Goal: Task Accomplishment & Management: Use online tool/utility

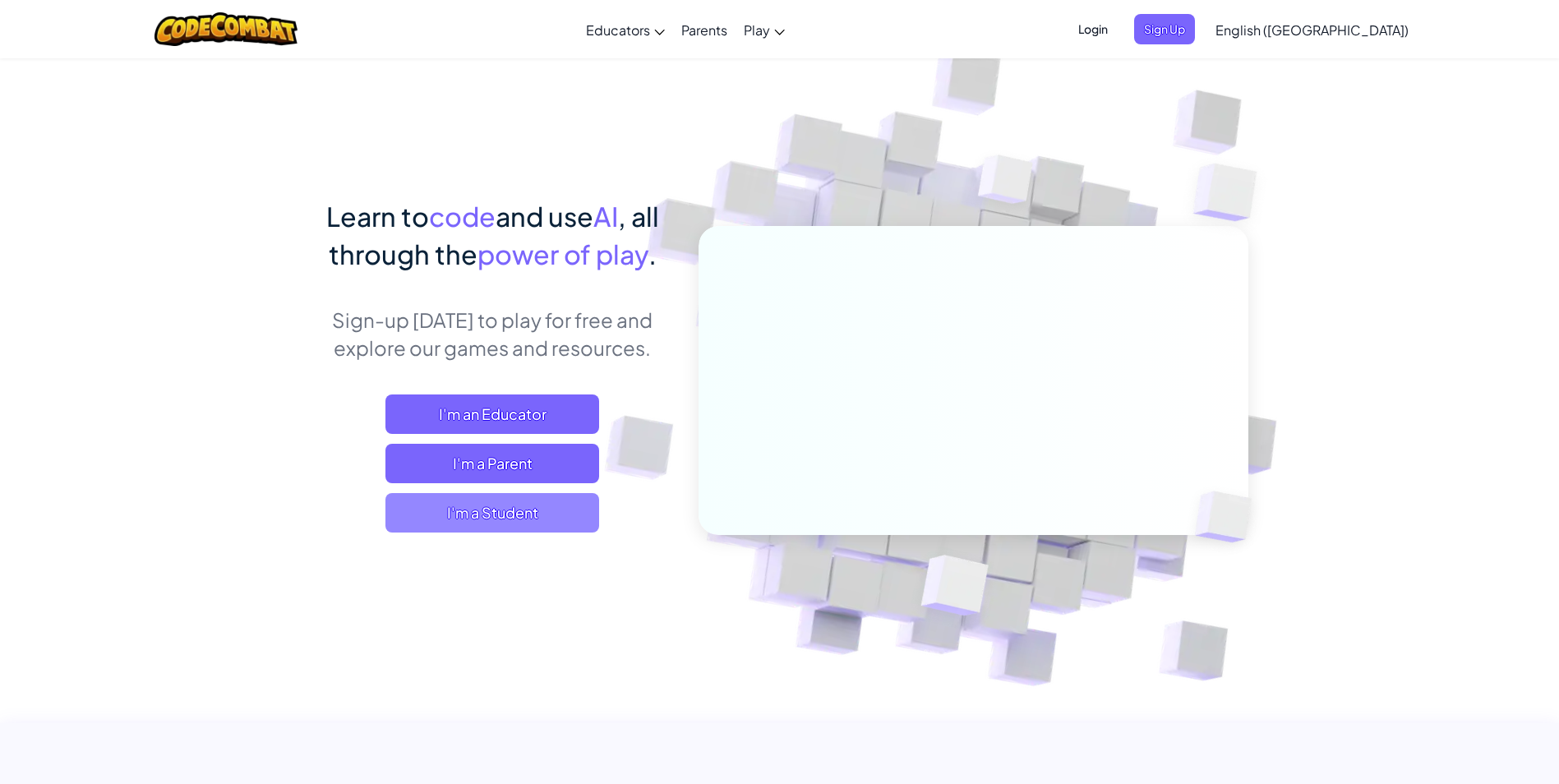
click at [479, 526] on span "I'm a Student" at bounding box center [492, 512] width 214 height 39
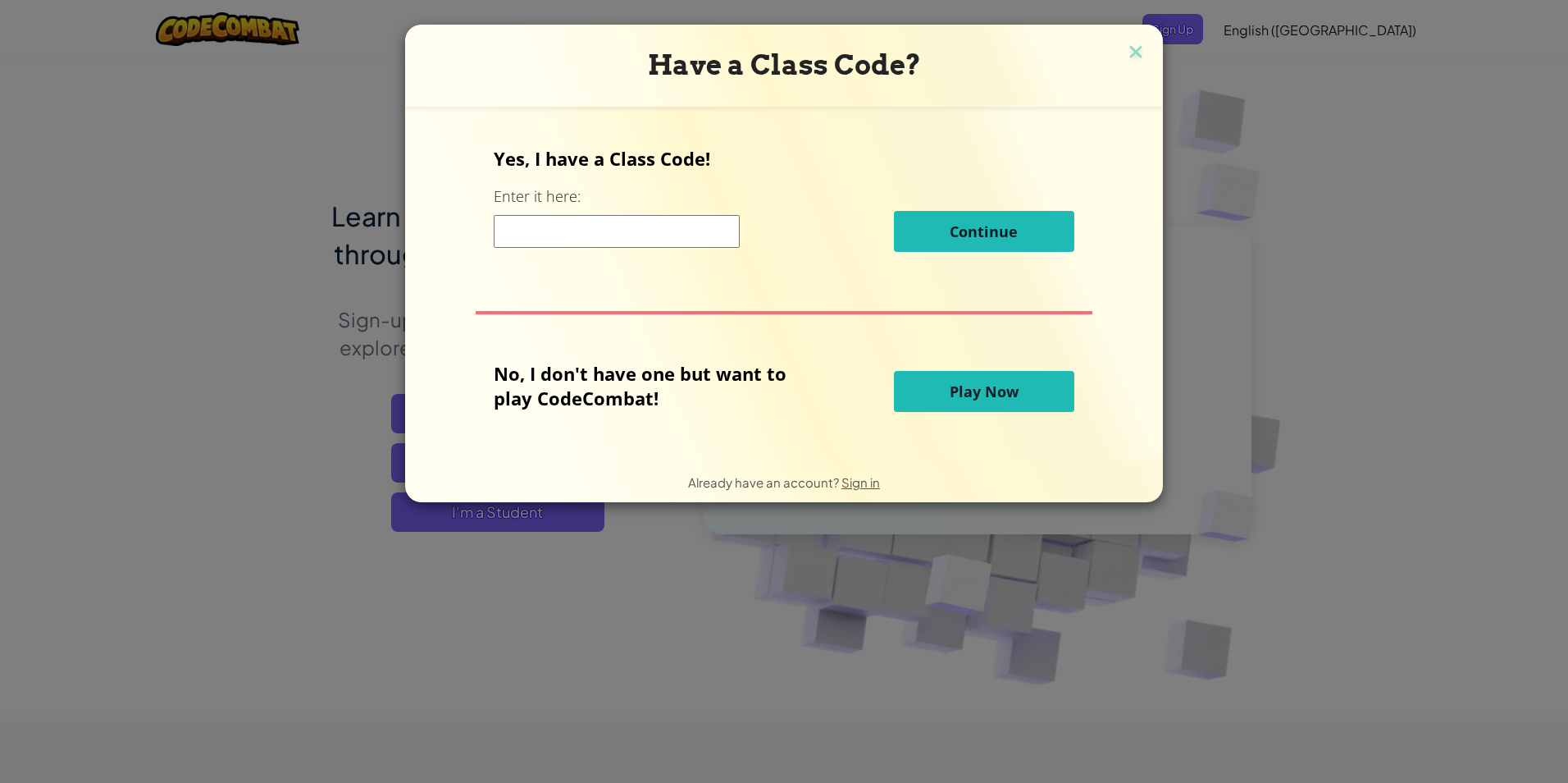
click at [553, 231] on input at bounding box center [616, 230] width 246 height 32
click at [936, 399] on button "Play Now" at bounding box center [984, 391] width 180 height 41
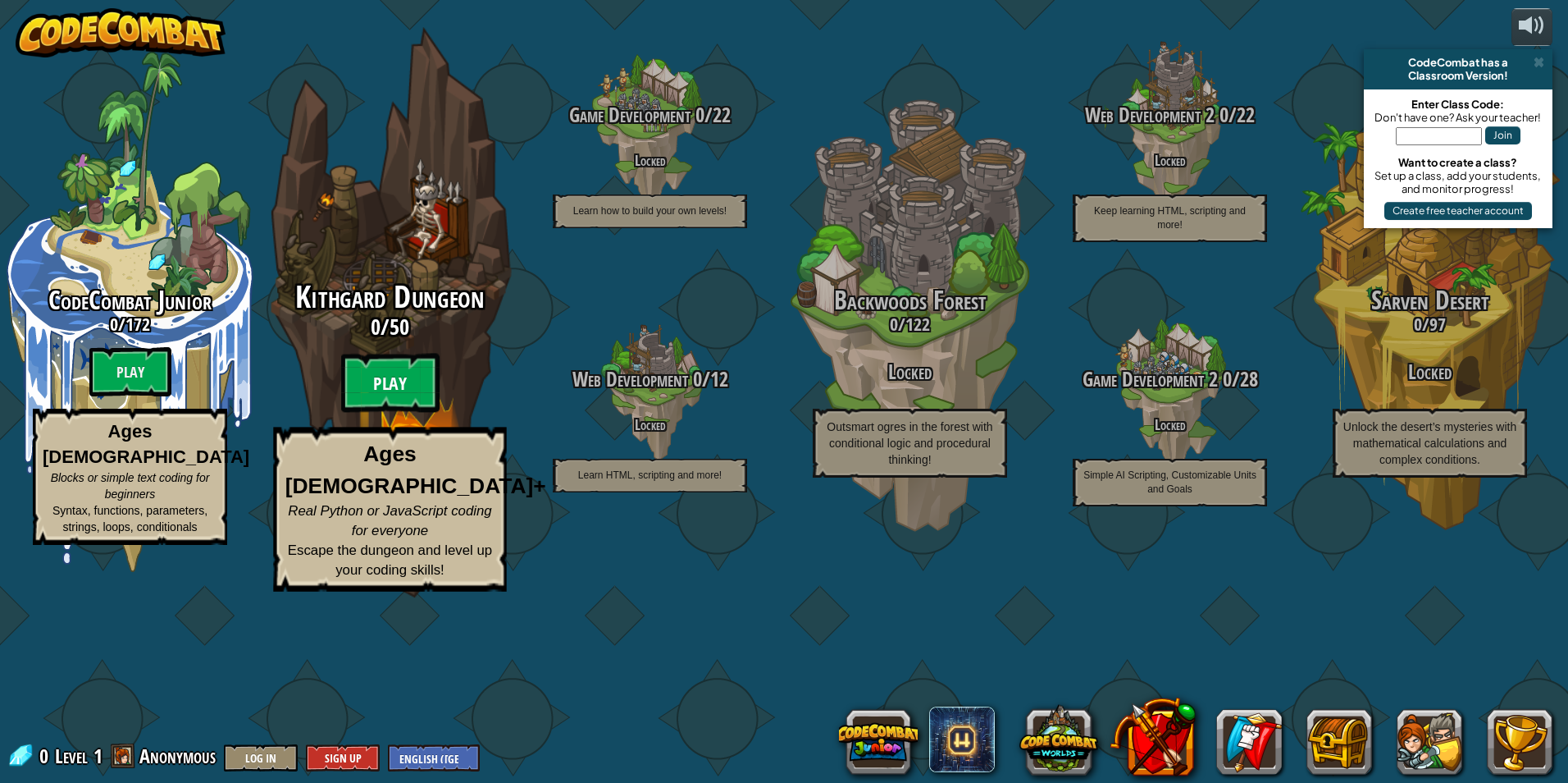
click at [384, 413] on btn "Play" at bounding box center [390, 383] width 98 height 59
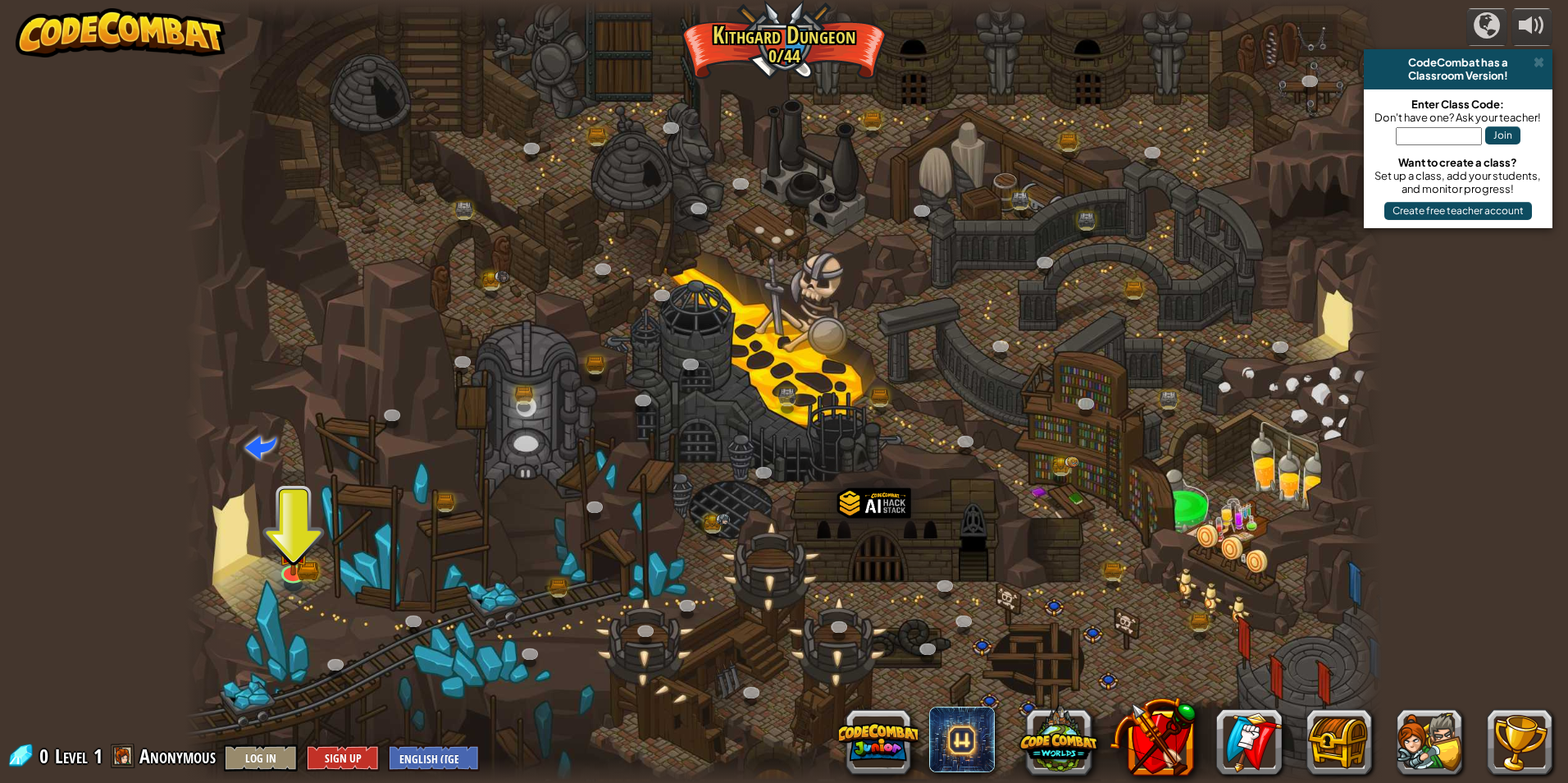
click at [243, 554] on div at bounding box center [784, 392] width 1198 height 783
click at [285, 540] on img at bounding box center [293, 537] width 19 height 19
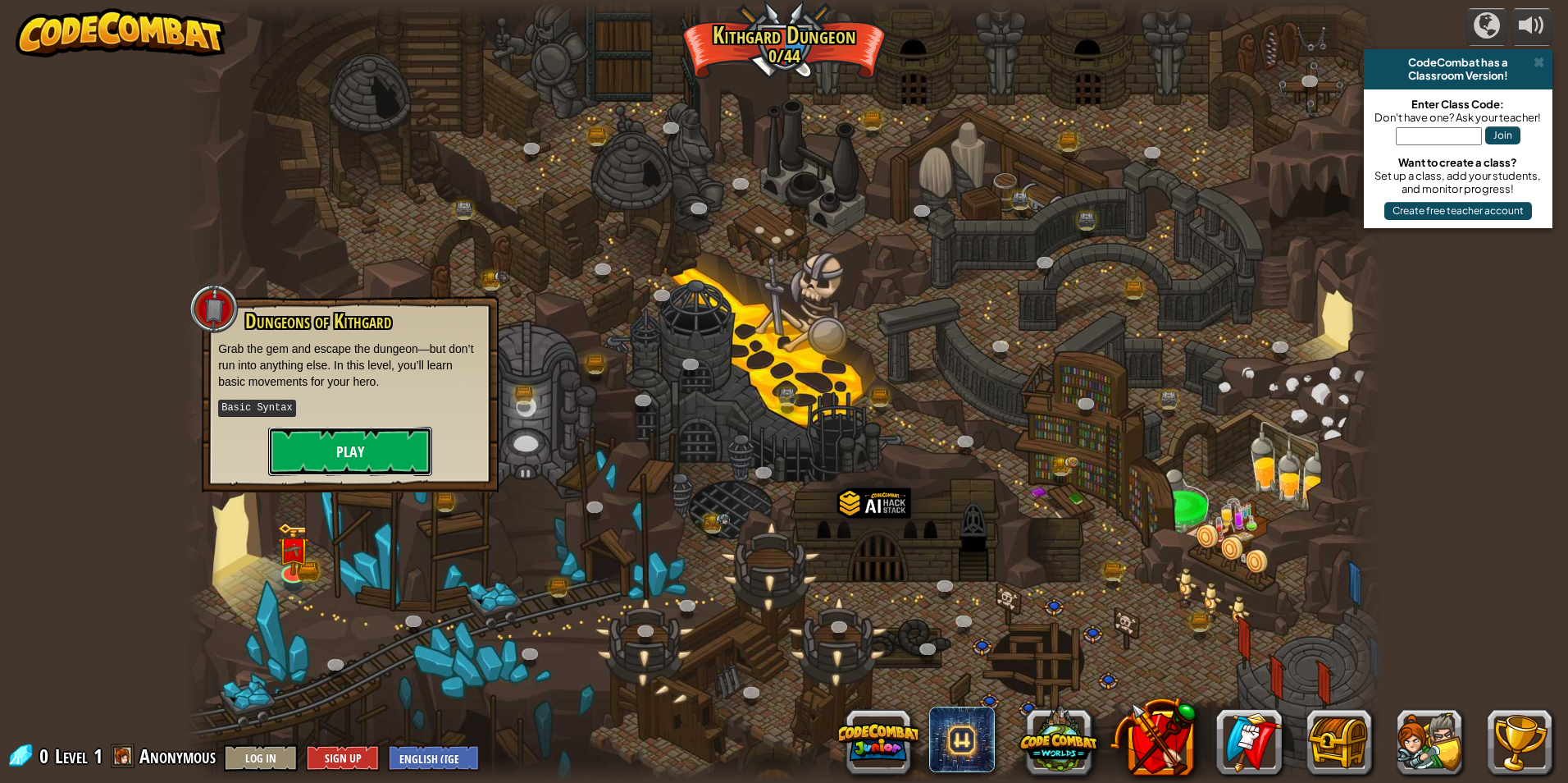
click at [328, 448] on button "Play" at bounding box center [349, 451] width 164 height 49
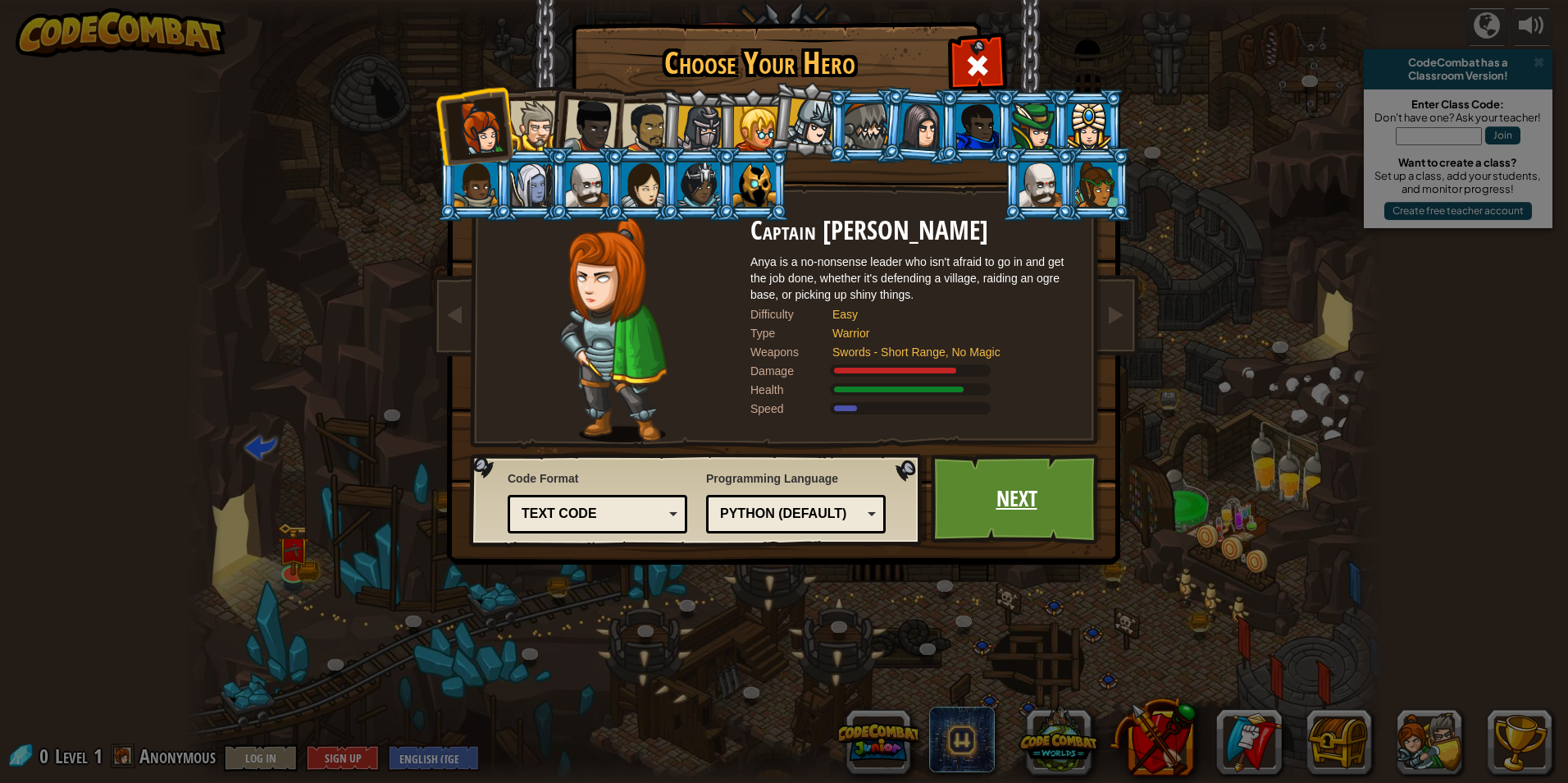
click at [1010, 476] on link "Next" at bounding box center [1016, 498] width 172 height 90
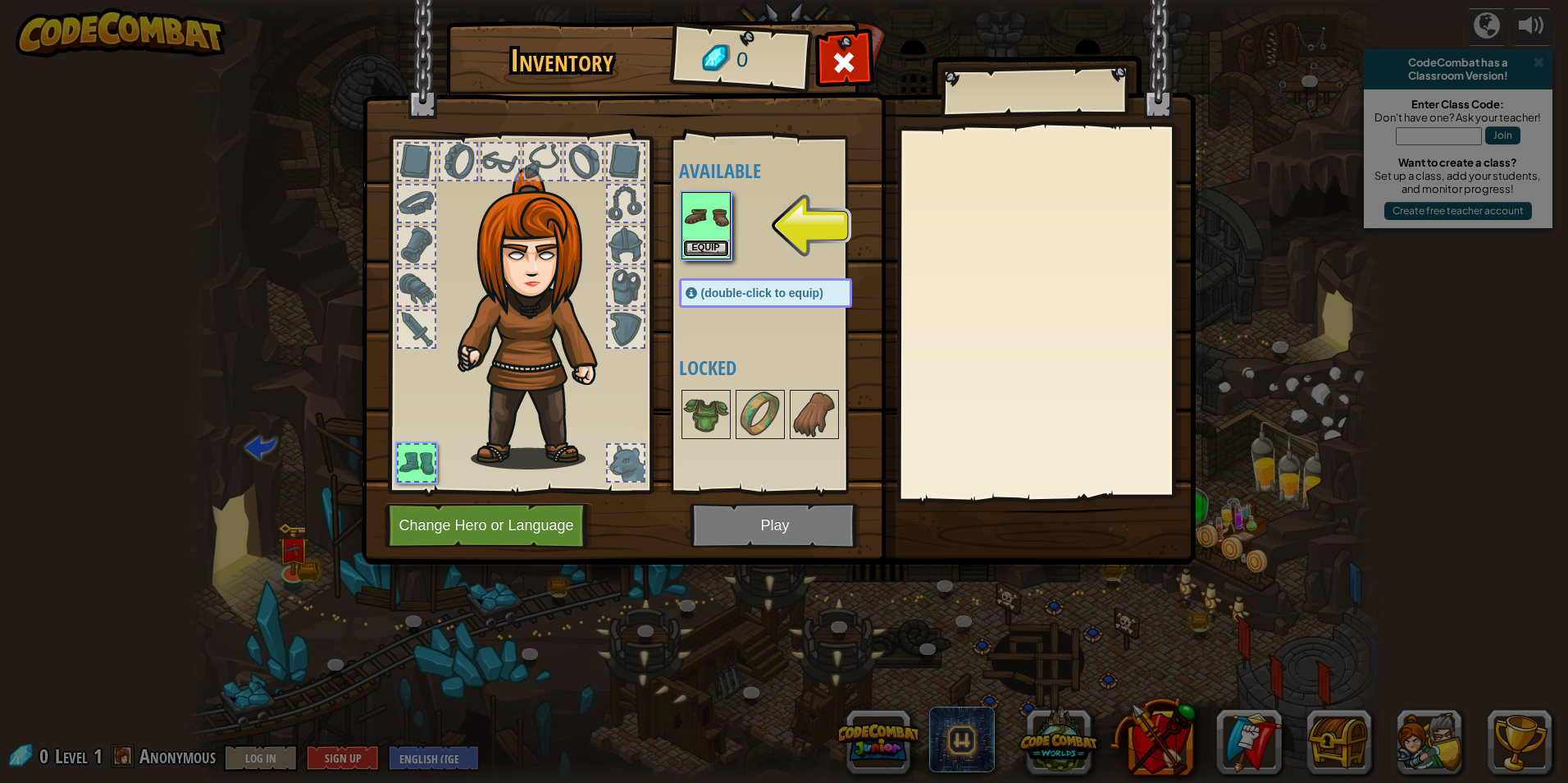
click at [721, 247] on button "Equip" at bounding box center [706, 249] width 46 height 18
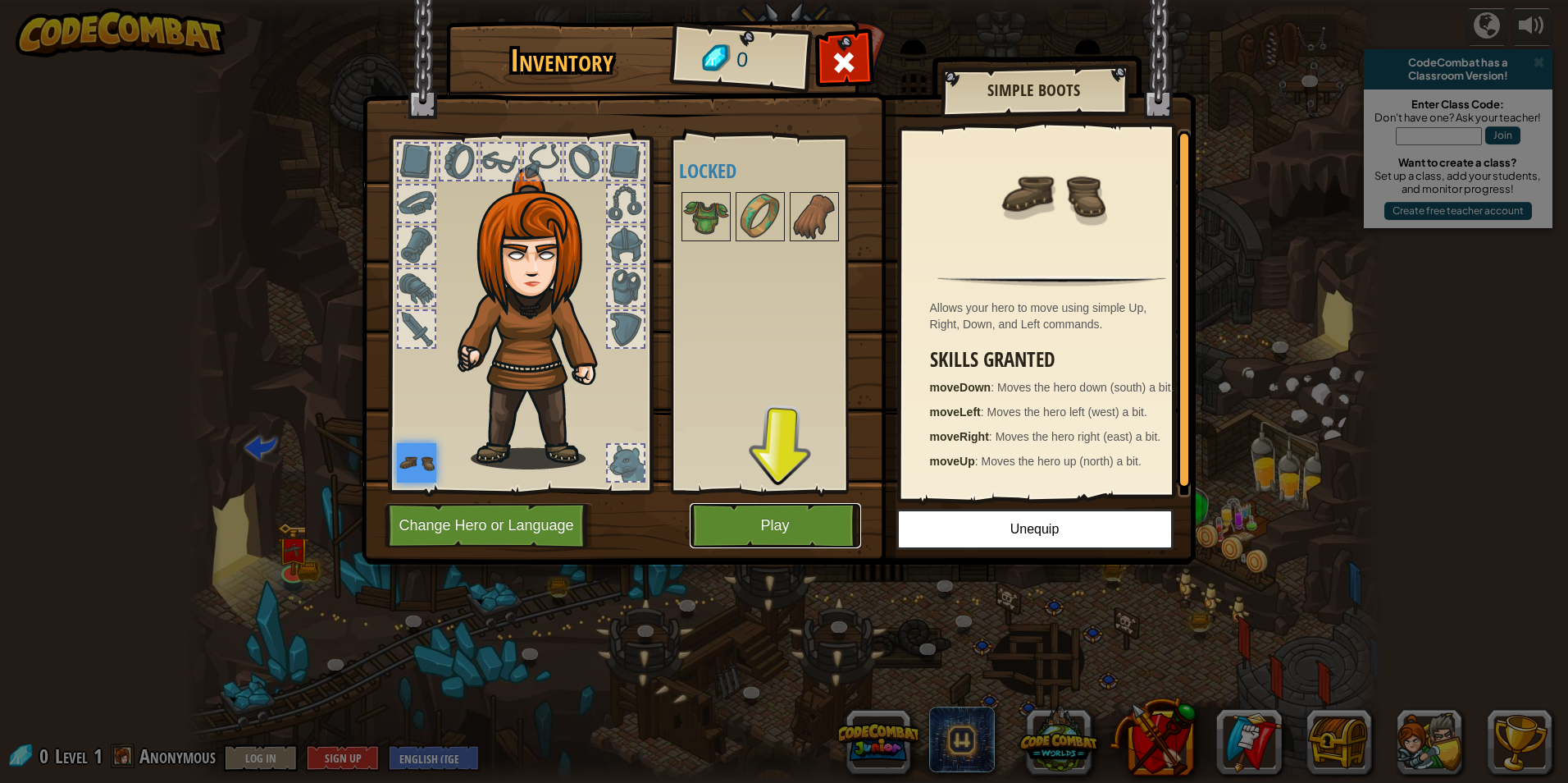
click at [742, 517] on button "Play" at bounding box center [776, 526] width 172 height 46
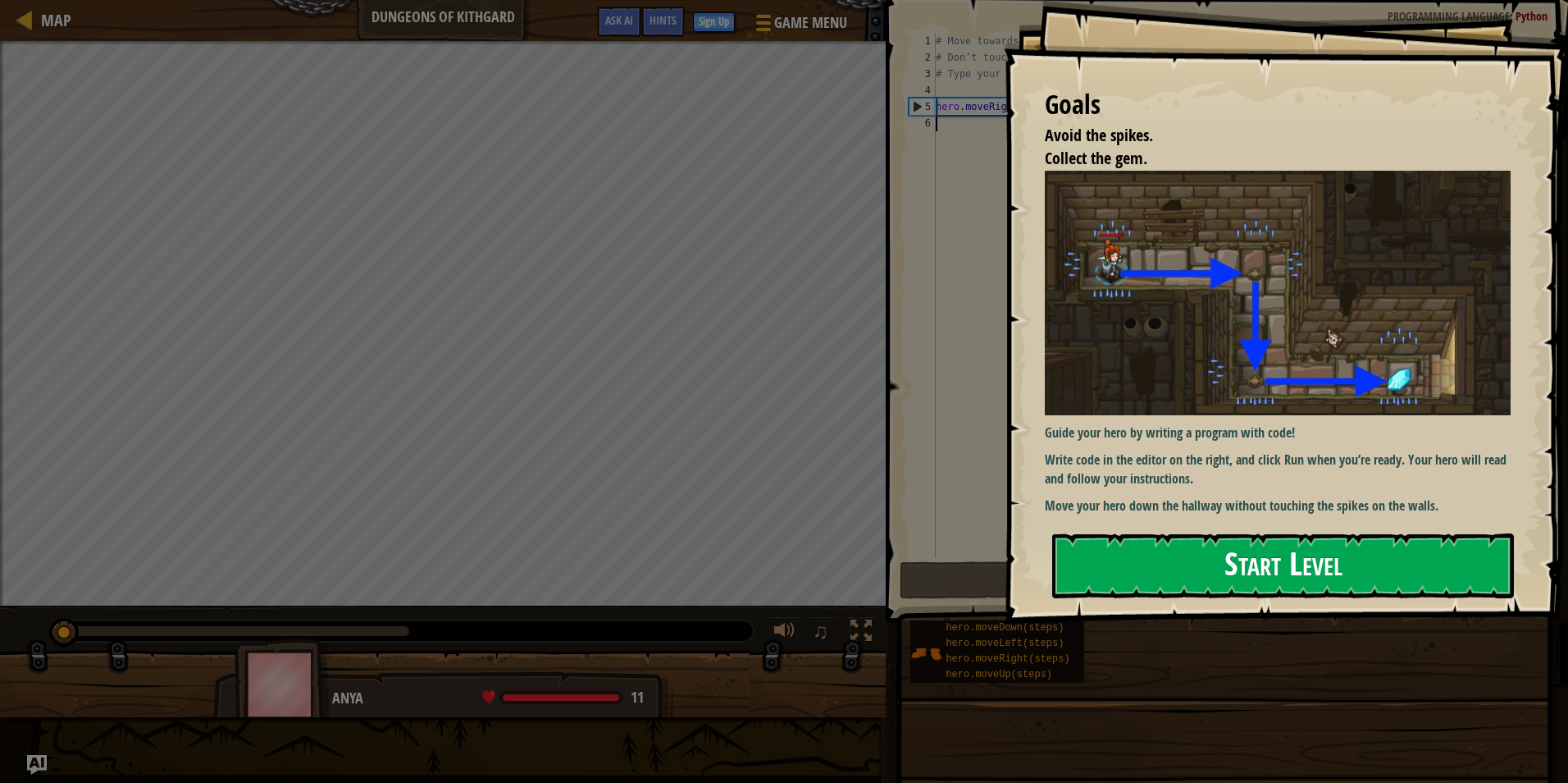
click at [1246, 554] on button "Start Level" at bounding box center [1283, 566] width 461 height 65
